Goal: Navigation & Orientation: Understand site structure

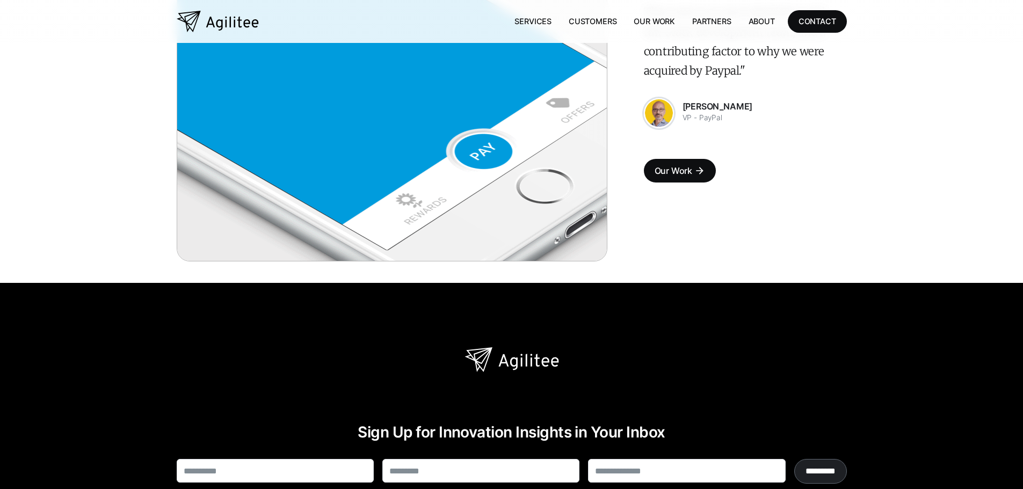
scroll to position [2594, 0]
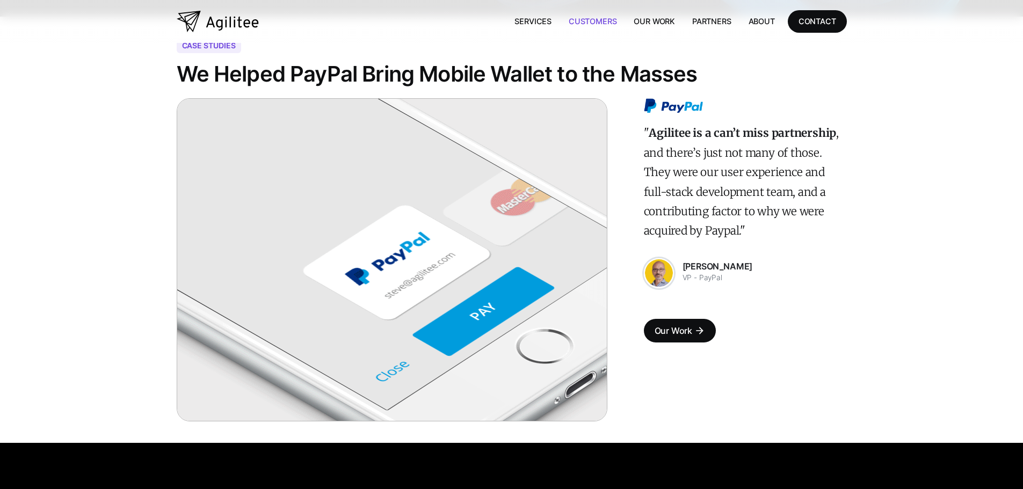
click at [582, 19] on link "Customers" at bounding box center [592, 21] width 65 height 22
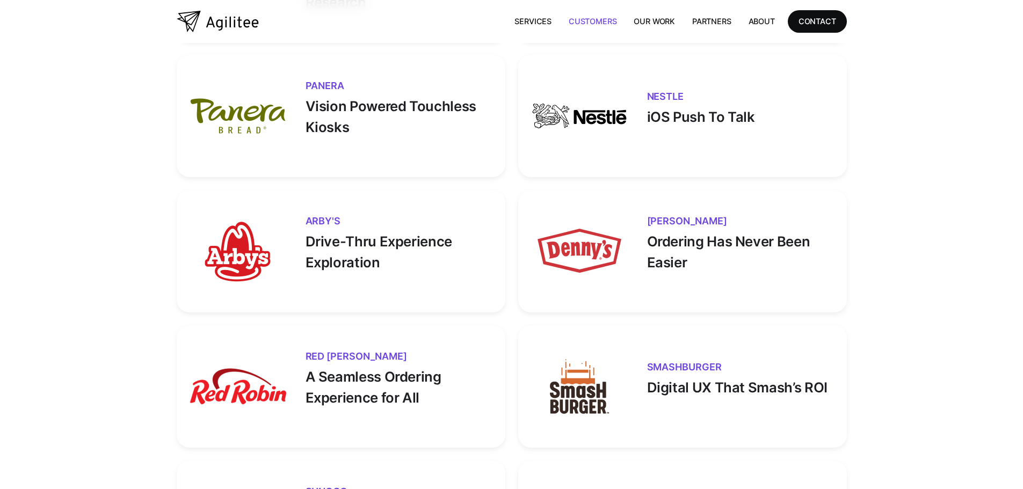
scroll to position [1504, 0]
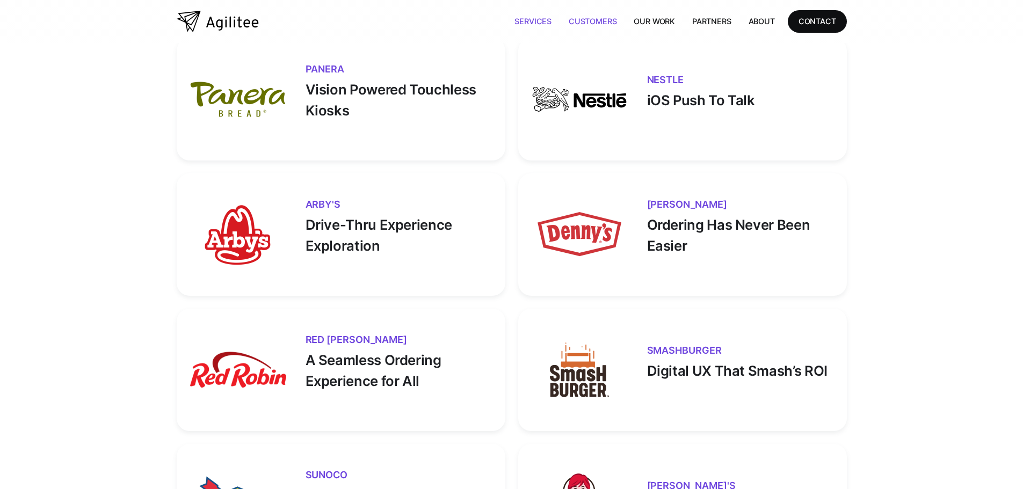
click at [545, 21] on link "Services" at bounding box center [533, 21] width 54 height 22
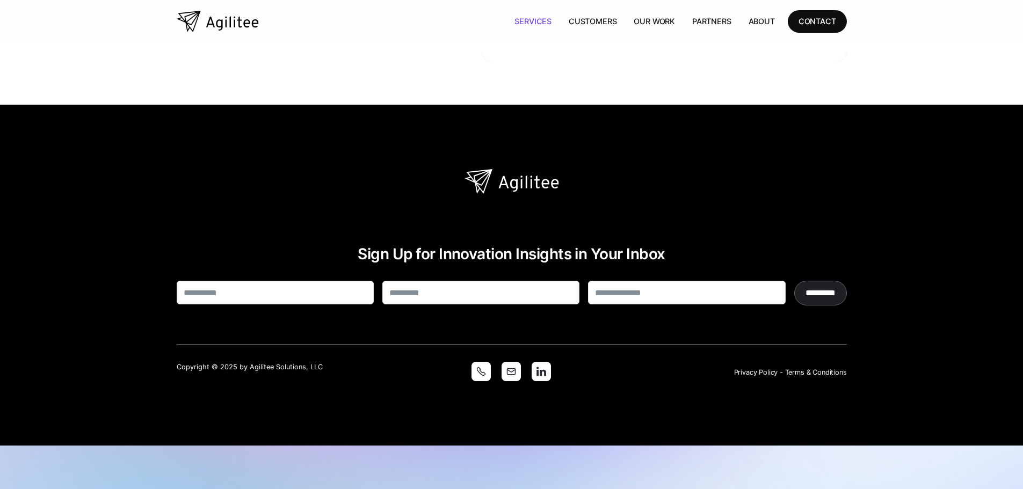
scroll to position [2740, 0]
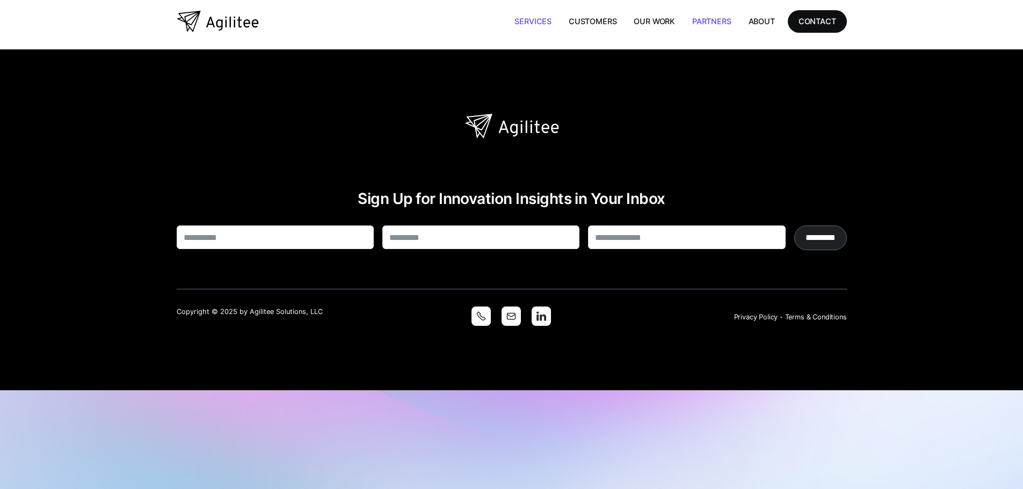
click at [692, 19] on link "Partners" at bounding box center [712, 21] width 56 height 22
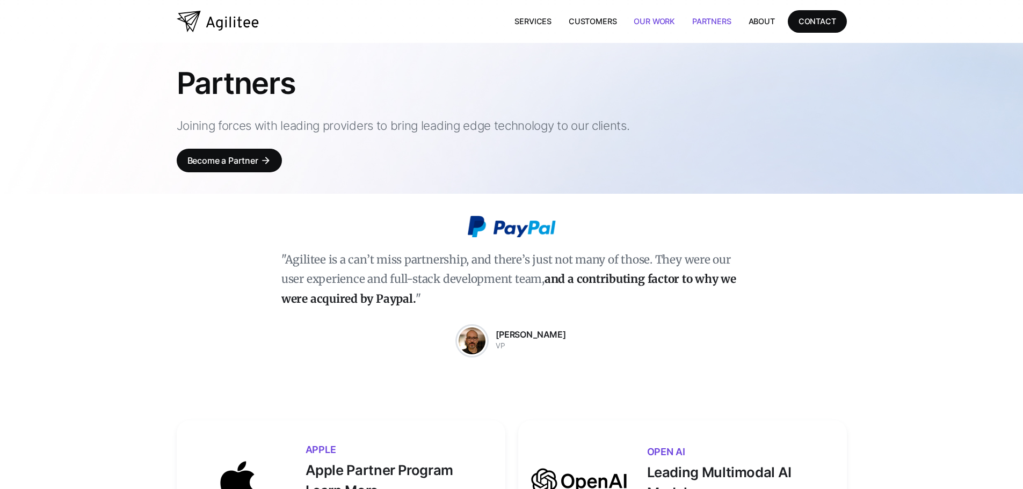
click at [636, 27] on link "Our Work" at bounding box center [654, 21] width 59 height 22
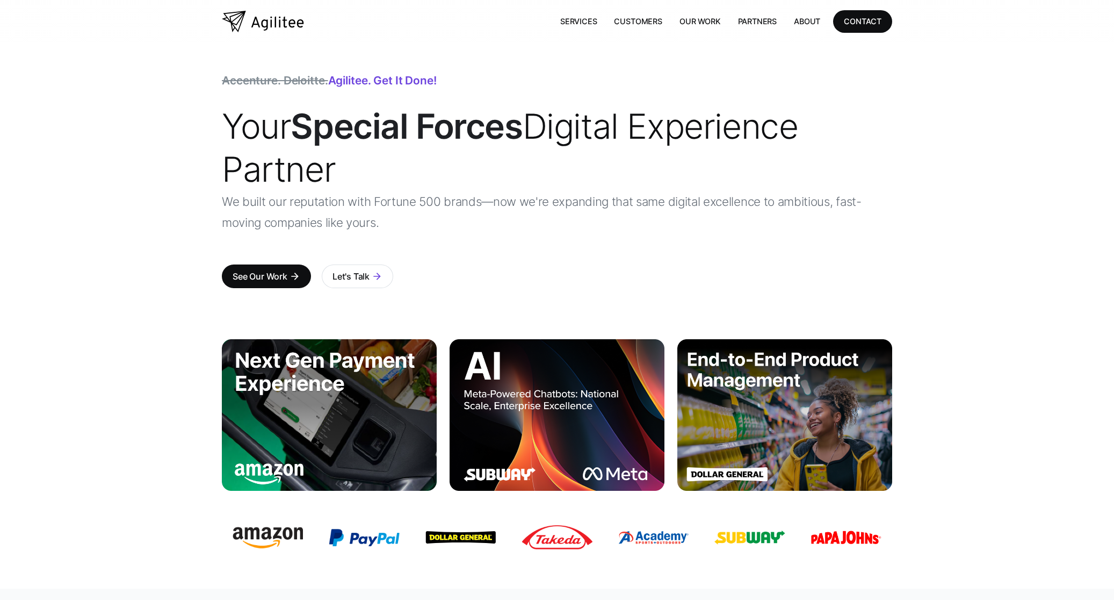
click at [445, 227] on p "We built our reputation with Fortune 500 brands—now we're expanding that same d…" at bounding box center [557, 212] width 670 height 42
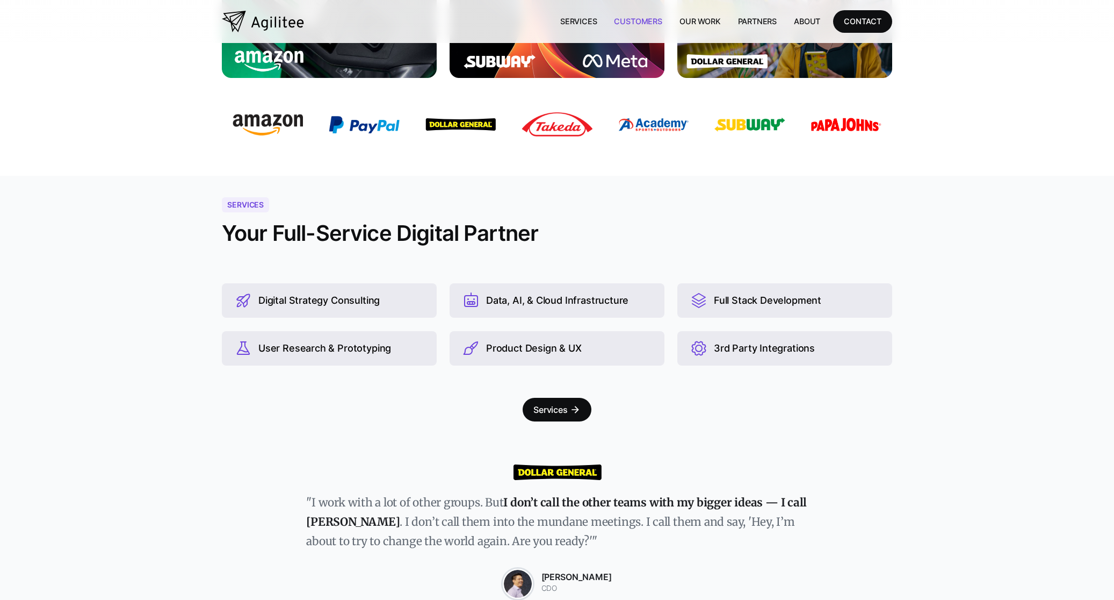
click at [642, 20] on link "Customers" at bounding box center [637, 21] width 65 height 22
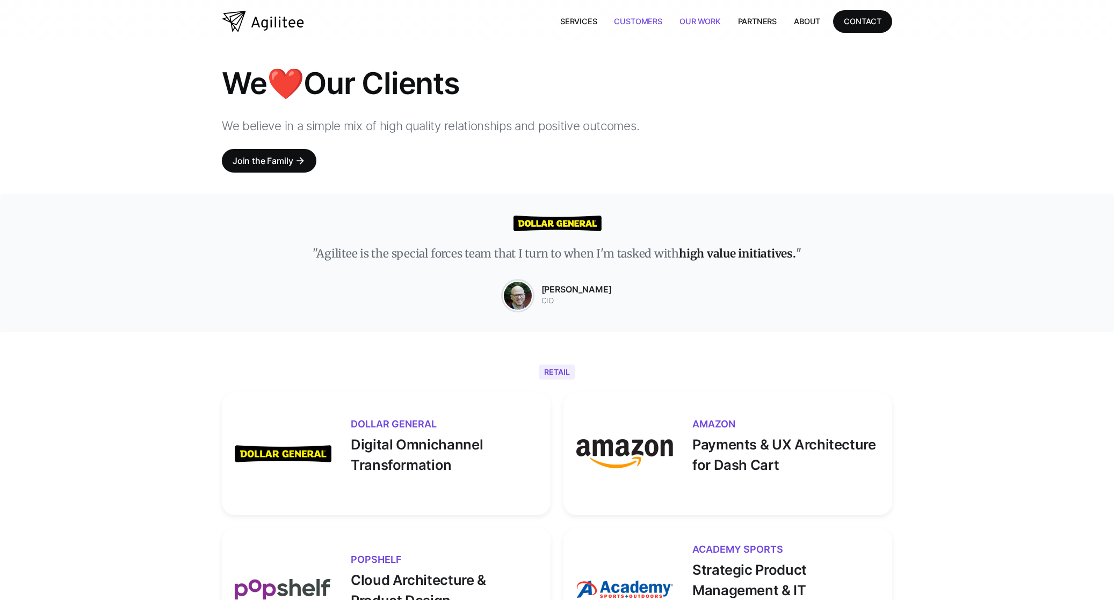
click at [712, 24] on link "Our Work" at bounding box center [700, 21] width 59 height 22
